Goal: Information Seeking & Learning: Learn about a topic

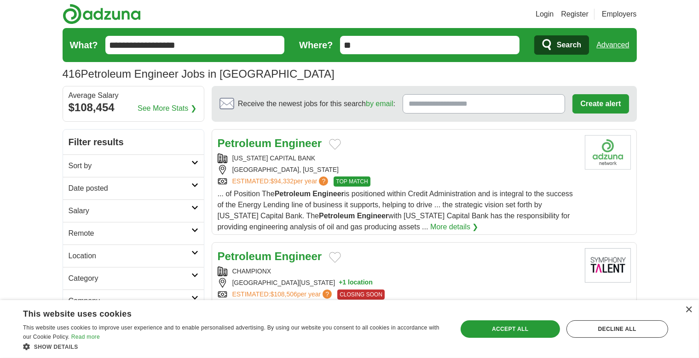
click at [289, 158] on div "TEXAS CAPITAL BANK" at bounding box center [398, 159] width 360 height 10
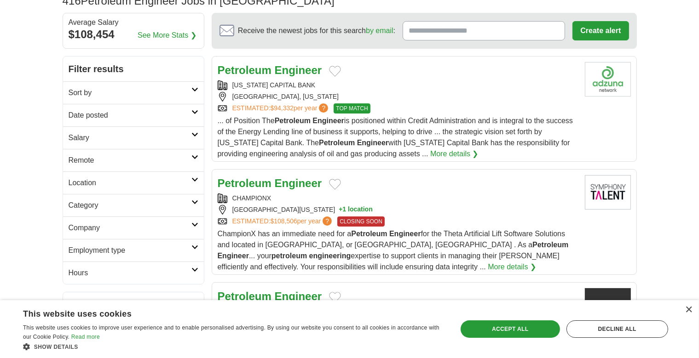
scroll to position [74, 0]
click at [294, 202] on div "CHAMPIONX HOUSTON, TEXAS, 77001 + 1 location ESTIMATED: $108,506 per year ? CLO…" at bounding box center [398, 209] width 360 height 33
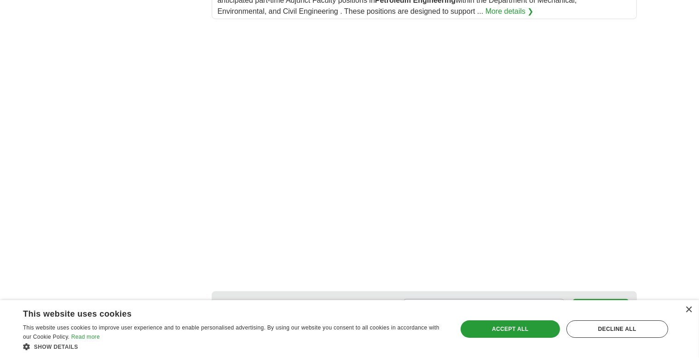
scroll to position [1474, 0]
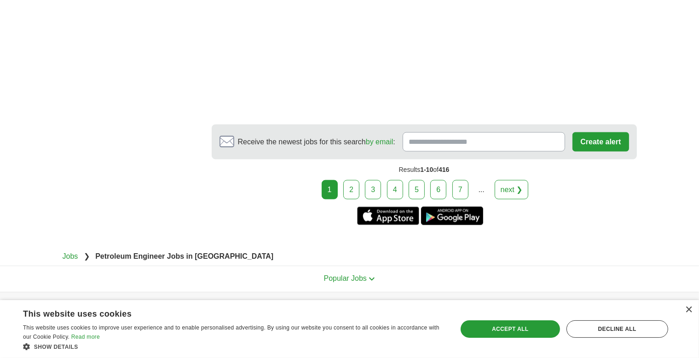
click at [354, 180] on link "2" at bounding box center [351, 189] width 16 height 19
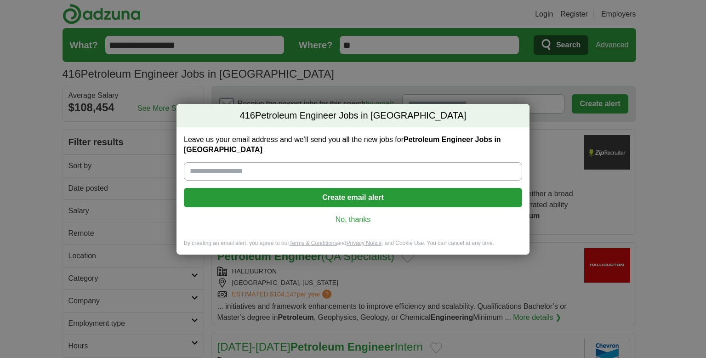
click at [343, 215] on link "No, thanks" at bounding box center [353, 220] width 324 height 10
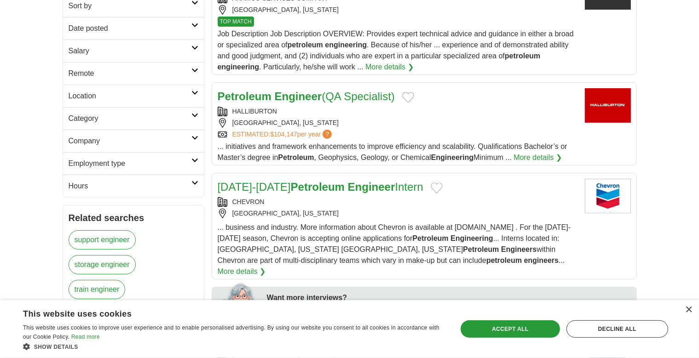
scroll to position [164, 0]
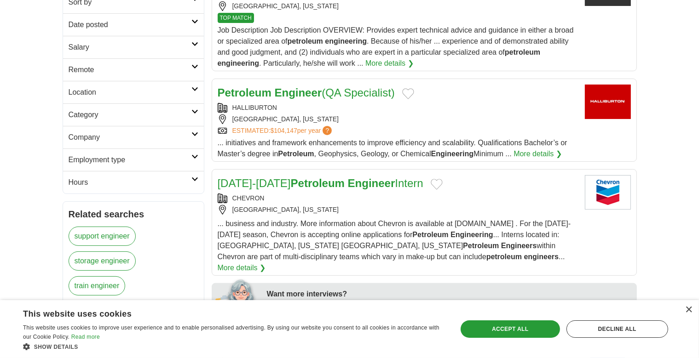
click at [126, 161] on h2 "Employment type" at bounding box center [130, 160] width 123 height 11
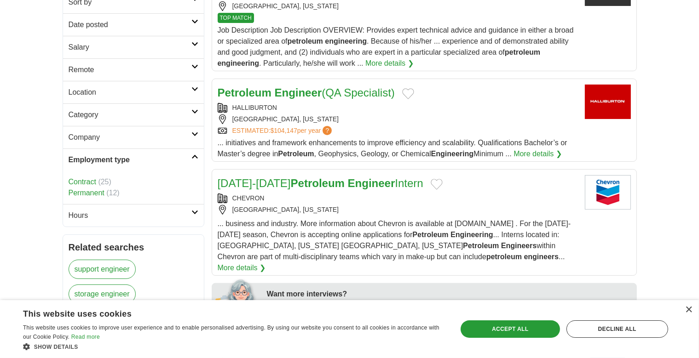
click at [126, 161] on h2 "Employment type" at bounding box center [130, 160] width 123 height 11
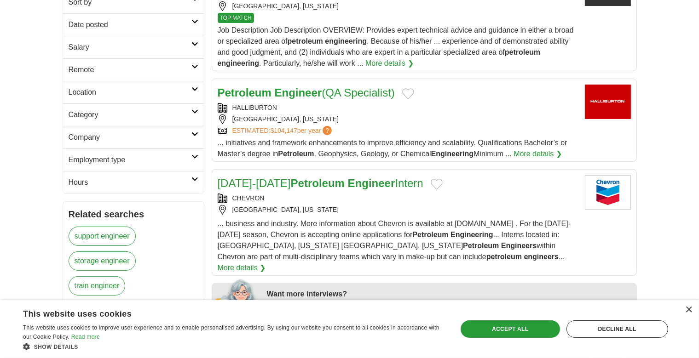
click at [183, 139] on h2 "Company" at bounding box center [130, 137] width 123 height 11
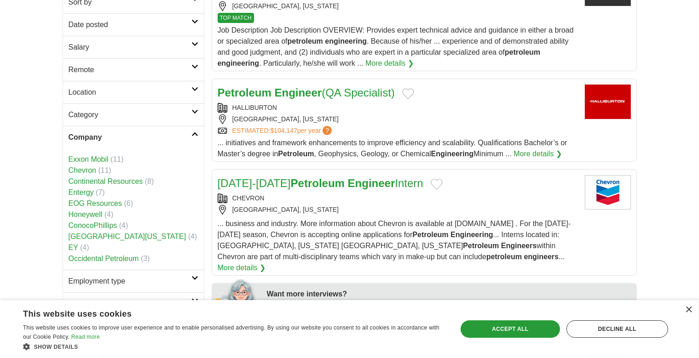
click at [196, 137] on link "Company" at bounding box center [133, 137] width 141 height 23
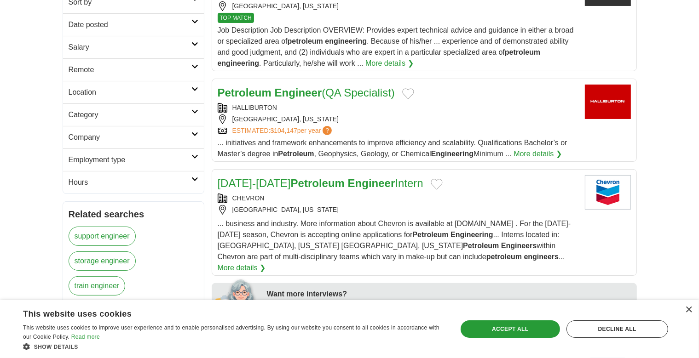
click at [193, 106] on link "Category" at bounding box center [133, 114] width 141 height 23
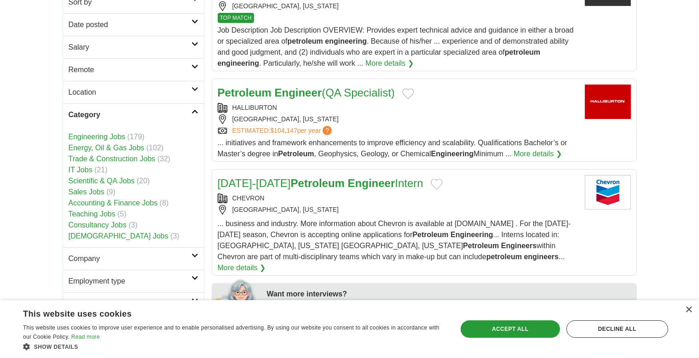
click at [194, 113] on icon at bounding box center [194, 111] width 7 height 5
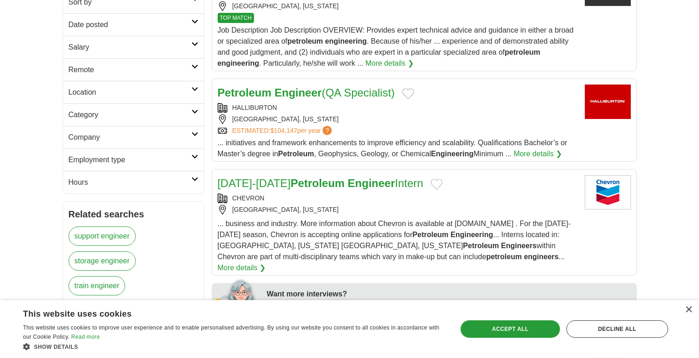
click at [195, 92] on link "Location" at bounding box center [133, 92] width 141 height 23
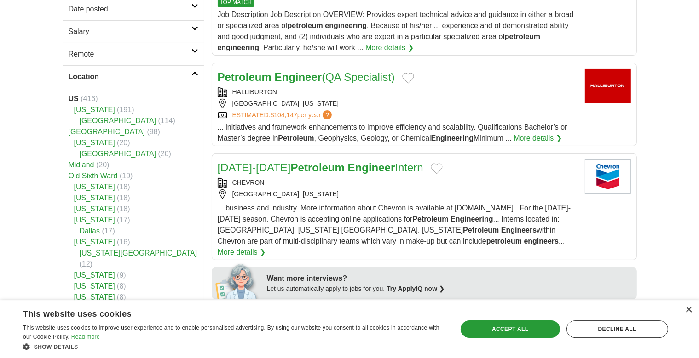
scroll to position [178, 0]
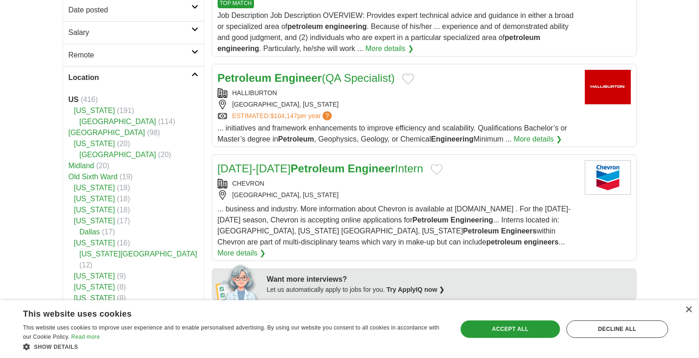
click at [195, 76] on link "Location" at bounding box center [133, 77] width 141 height 23
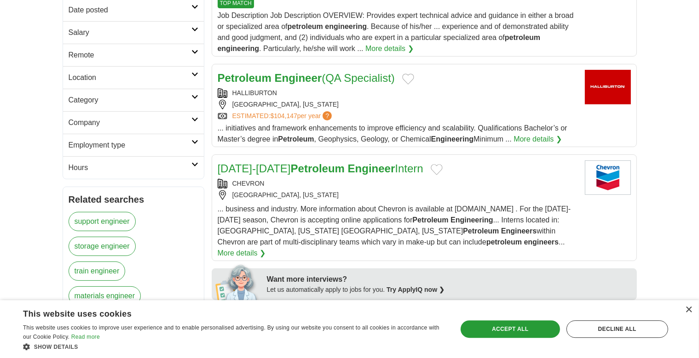
click at [195, 51] on icon at bounding box center [194, 52] width 7 height 5
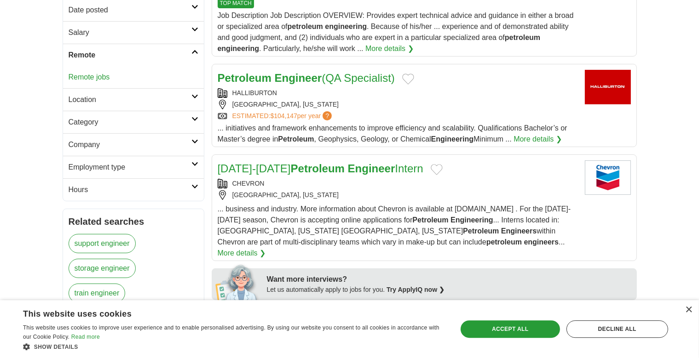
click at [84, 76] on link "Remote jobs" at bounding box center [89, 77] width 41 height 8
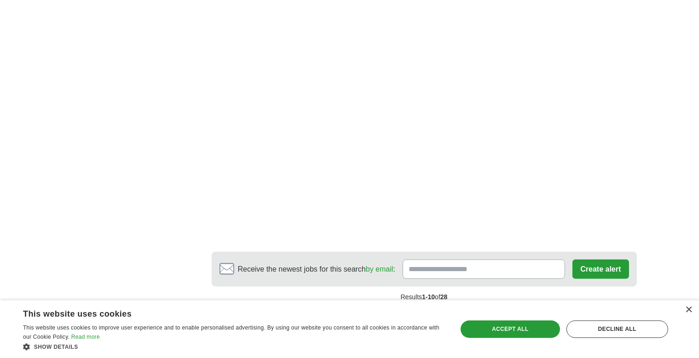
scroll to position [1541, 0]
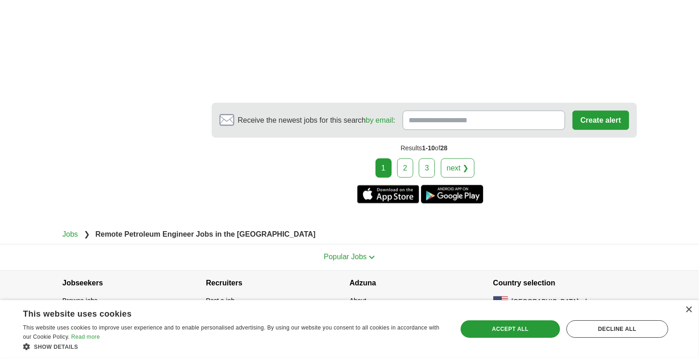
click at [407, 161] on link "2" at bounding box center [405, 168] width 16 height 19
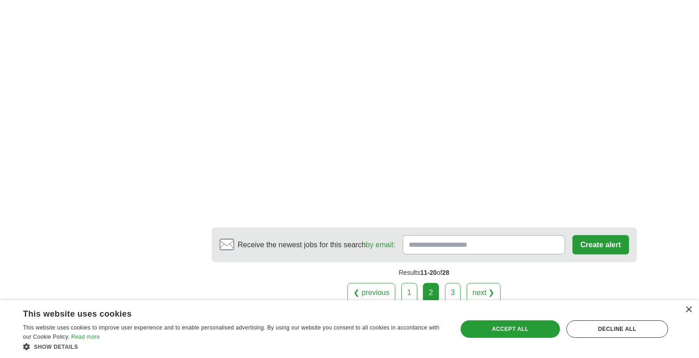
scroll to position [1264, 0]
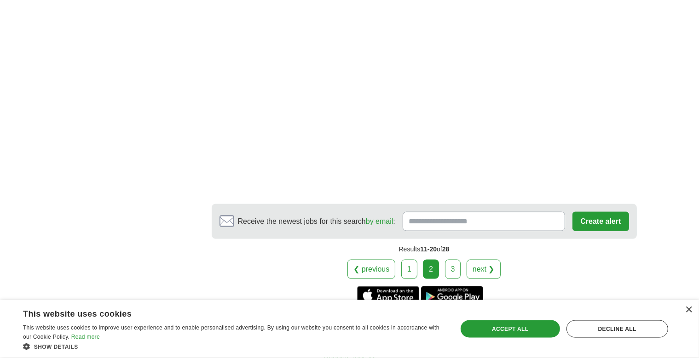
click at [452, 260] on link "3" at bounding box center [453, 269] width 16 height 19
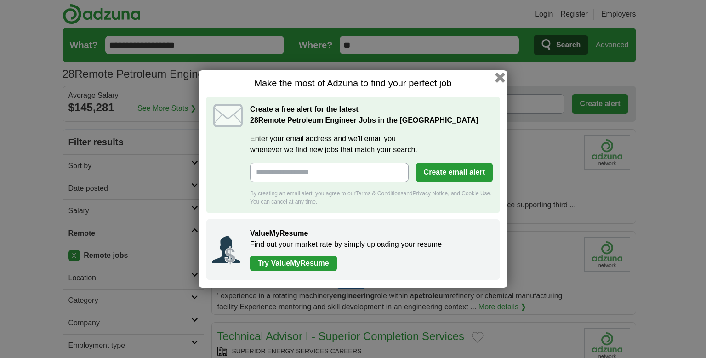
click at [499, 80] on button "button" at bounding box center [500, 78] width 10 height 10
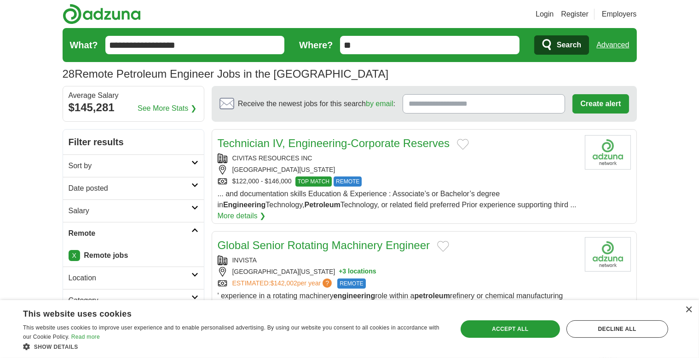
click at [476, 49] on input "**" at bounding box center [429, 45] width 179 height 18
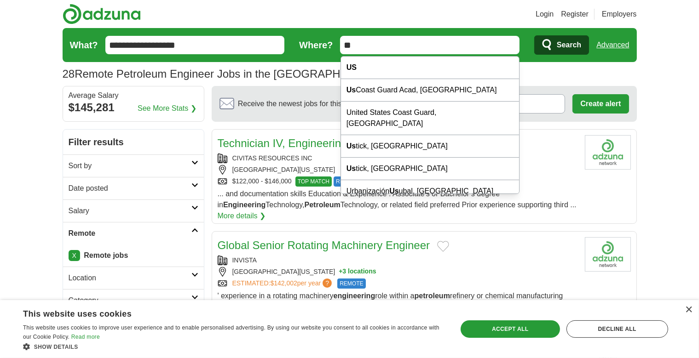
type input "*"
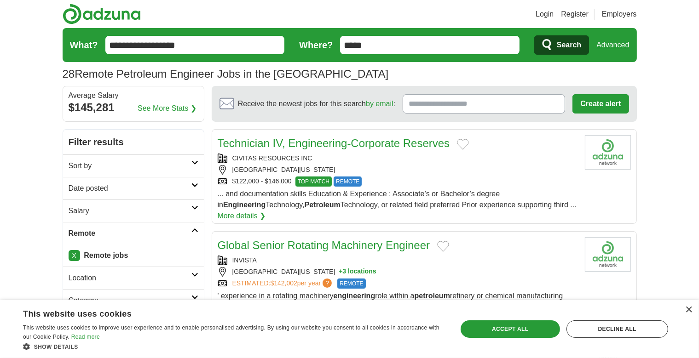
type input "*****"
click at [566, 47] on span "Search" at bounding box center [568, 45] width 24 height 18
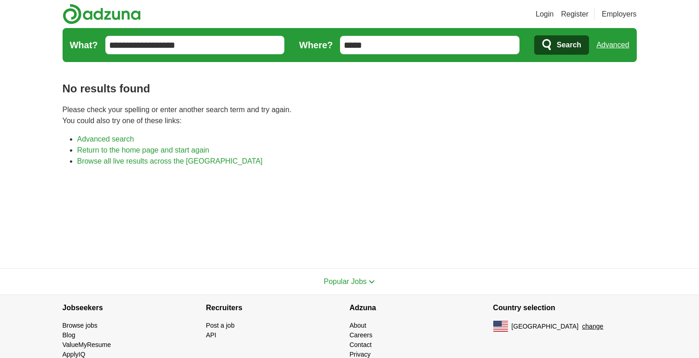
click at [343, 43] on input "*****" at bounding box center [429, 45] width 179 height 18
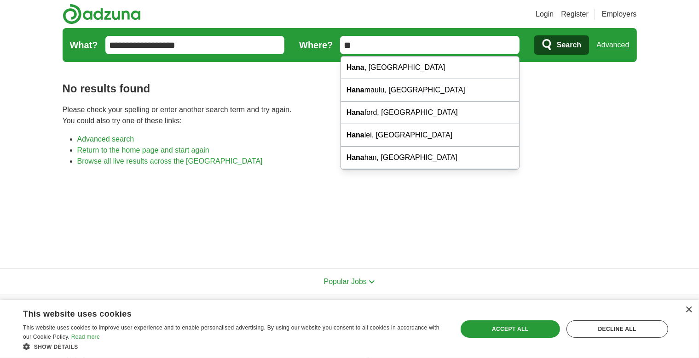
type input "*"
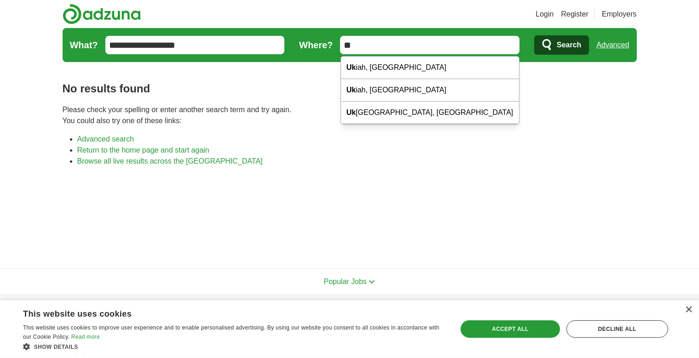
type input "**"
click at [553, 43] on button "Search" at bounding box center [561, 44] width 55 height 19
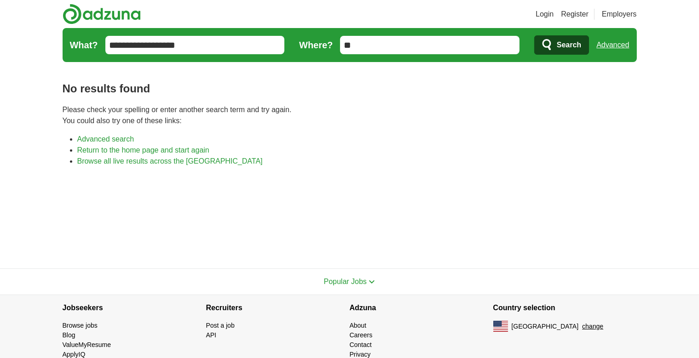
click at [343, 44] on input "**" at bounding box center [429, 45] width 179 height 18
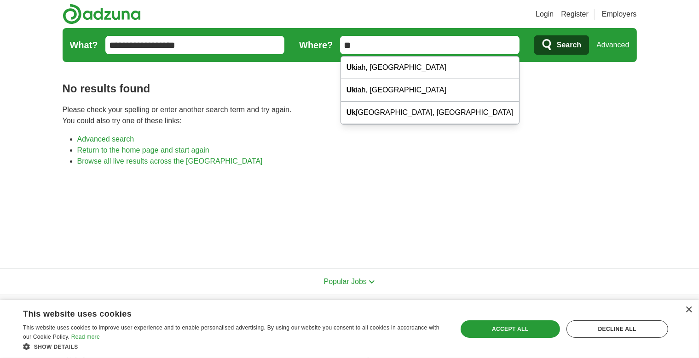
type input "*"
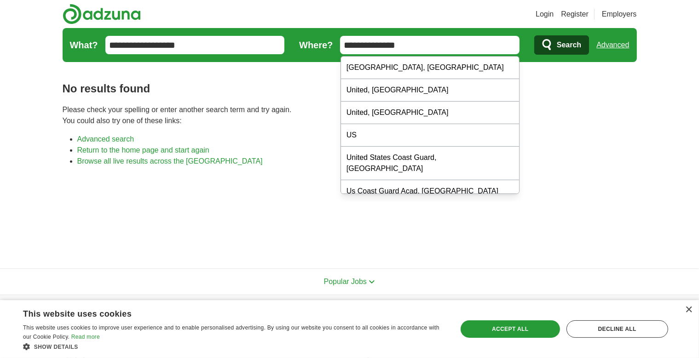
type input "**********"
click at [555, 45] on button "Search" at bounding box center [561, 44] width 55 height 19
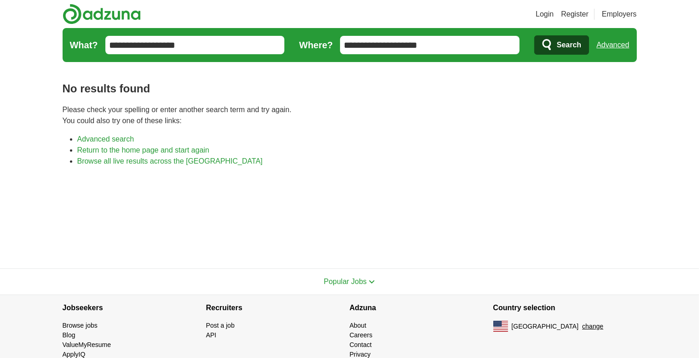
click at [343, 44] on input "**********" at bounding box center [429, 45] width 179 height 18
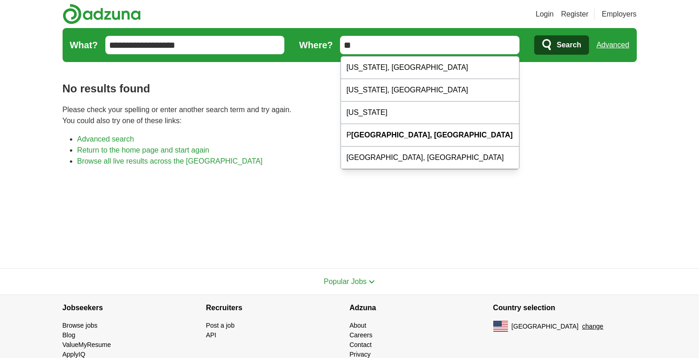
type input "*"
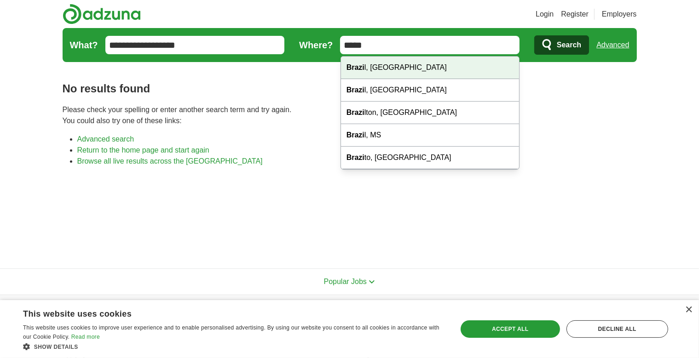
click at [387, 72] on div "Brazi l, IN" at bounding box center [430, 68] width 178 height 23
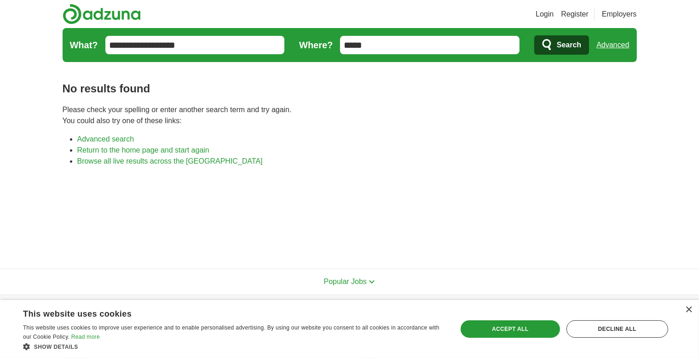
type input "**********"
click at [546, 50] on icon "submit" at bounding box center [547, 45] width 11 height 13
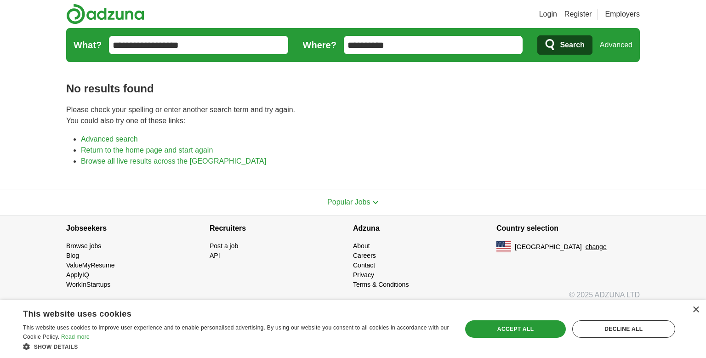
click at [101, 10] on img at bounding box center [105, 14] width 78 height 21
